Goal: Task Accomplishment & Management: Manage account settings

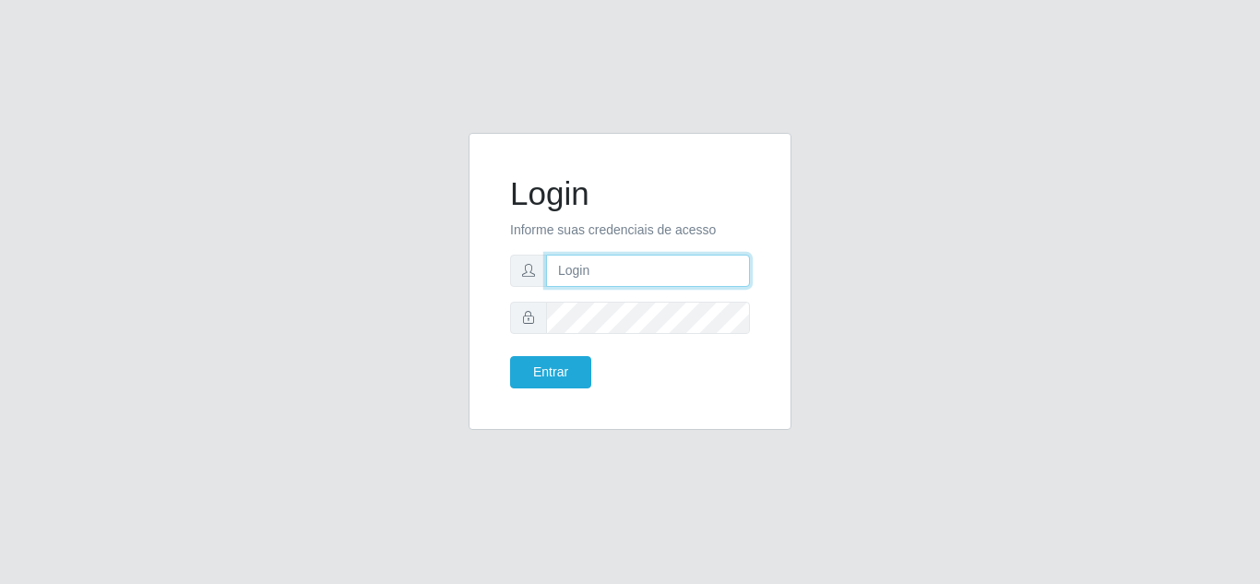
click at [595, 262] on input "text" at bounding box center [648, 270] width 204 height 32
type input "joserodolfo"
drag, startPoint x: 664, startPoint y: 264, endPoint x: 531, endPoint y: 273, distance: 133.1
click at [527, 273] on div "joserodolfo" at bounding box center [630, 270] width 240 height 32
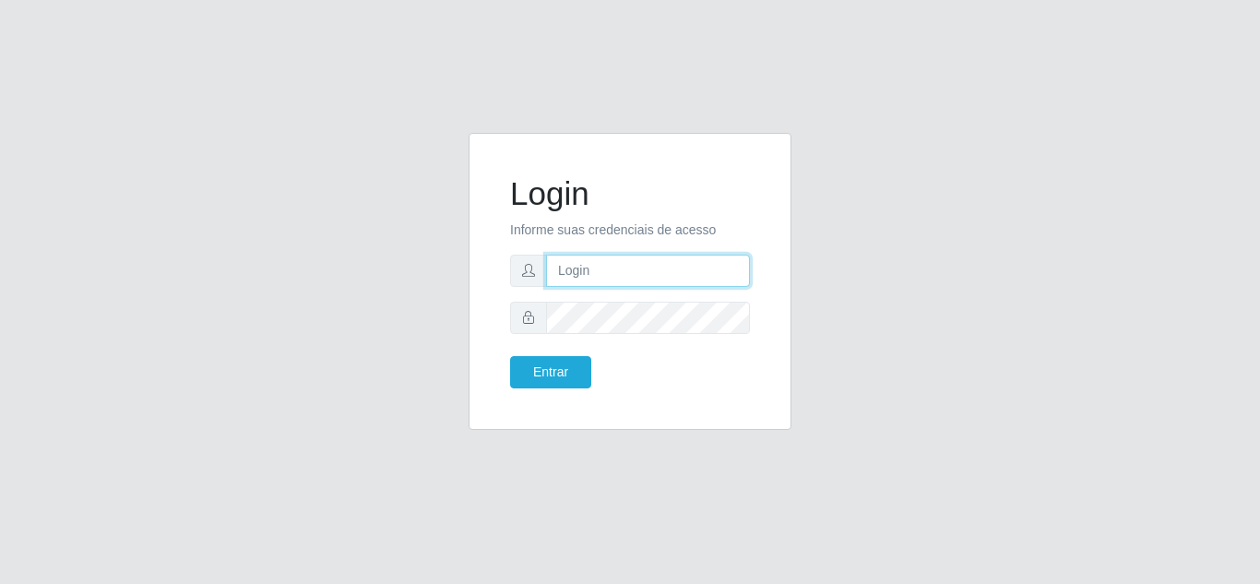
click at [626, 265] on input "text" at bounding box center [648, 270] width 204 height 32
type input "joserodolfo"
drag, startPoint x: 641, startPoint y: 278, endPoint x: 448, endPoint y: 278, distance: 192.7
click at [448, 278] on div "Login Informe suas credenciais de acesso joserodolfo Entrar" at bounding box center [629, 292] width 1051 height 319
click at [564, 353] on form "Login Informe suas credenciais de acesso joserodolfo Entrar" at bounding box center [630, 281] width 240 height 214
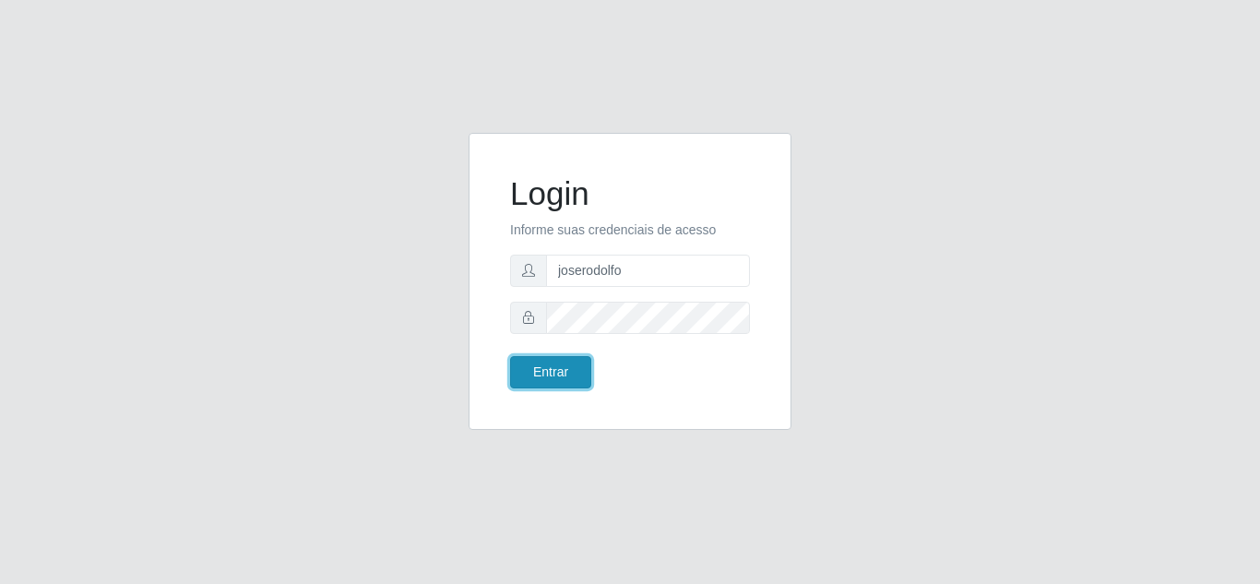
click at [566, 358] on button "Entrar" at bounding box center [550, 372] width 81 height 32
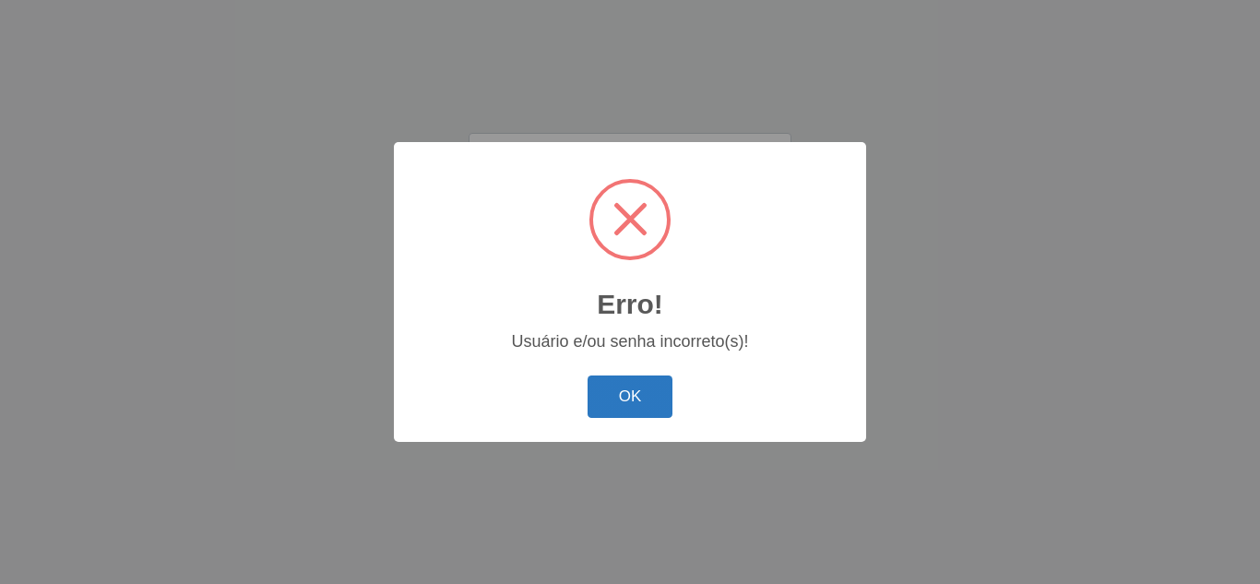
click at [634, 391] on button "OK" at bounding box center [630, 396] width 86 height 43
